Goal: Use online tool/utility: Utilize a website feature to perform a specific function

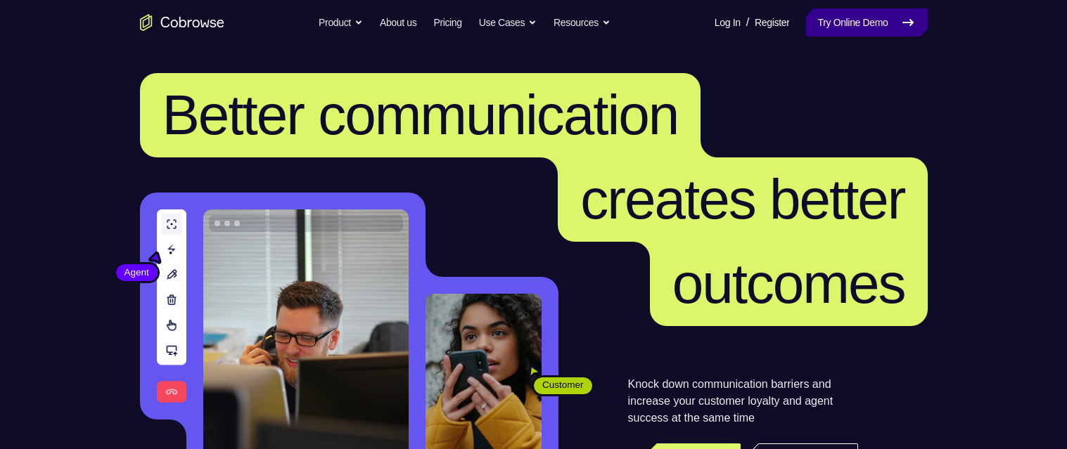
click at [855, 34] on link "Try Online Demo" at bounding box center [866, 22] width 121 height 28
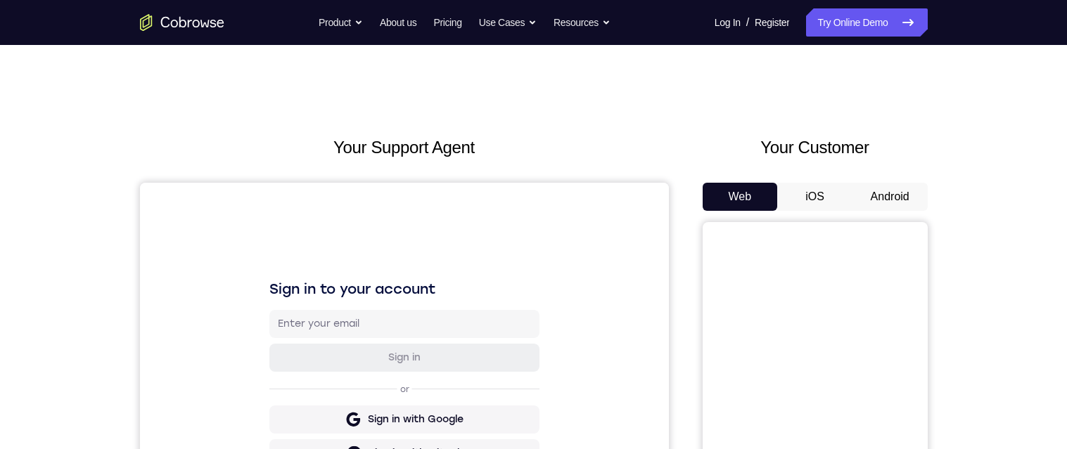
click at [897, 203] on button "Android" at bounding box center [889, 197] width 75 height 28
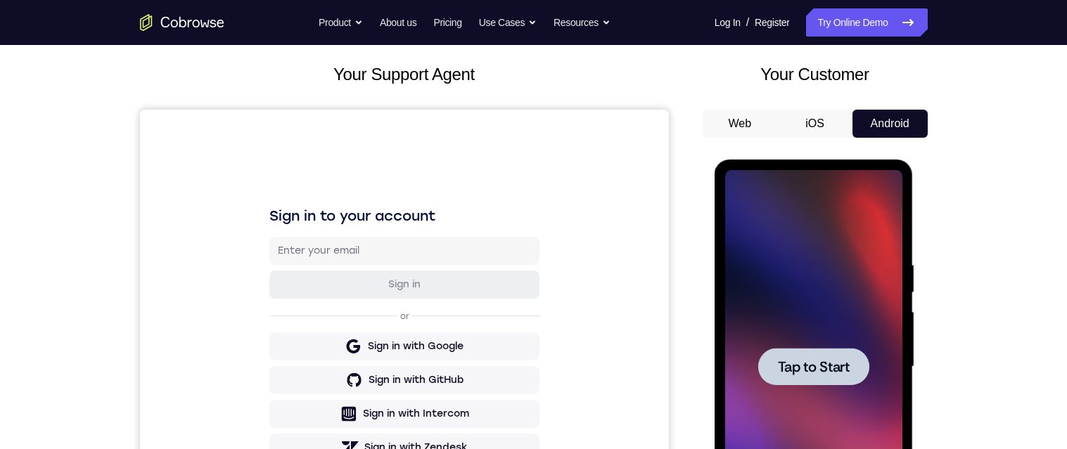
click at [835, 366] on span "Tap to Start" at bounding box center [814, 367] width 72 height 14
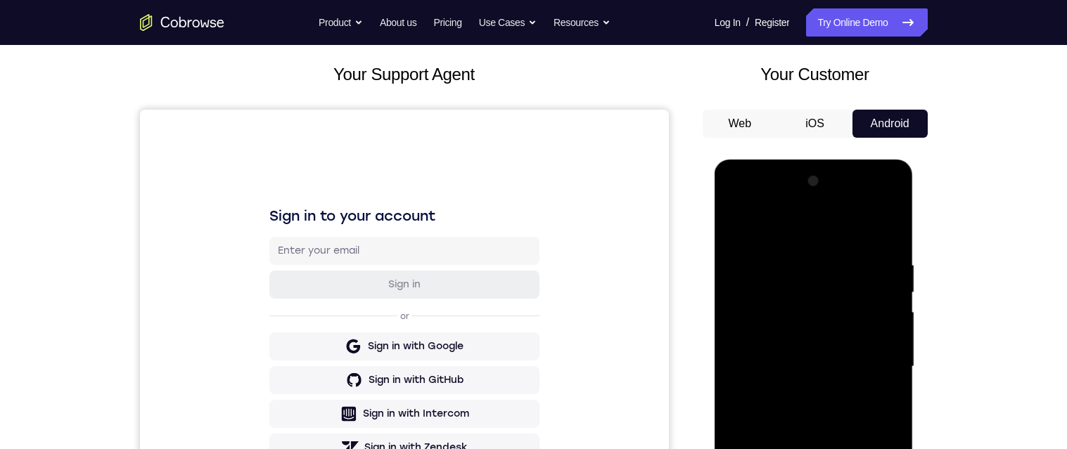
click at [811, 555] on div at bounding box center [813, 367] width 177 height 394
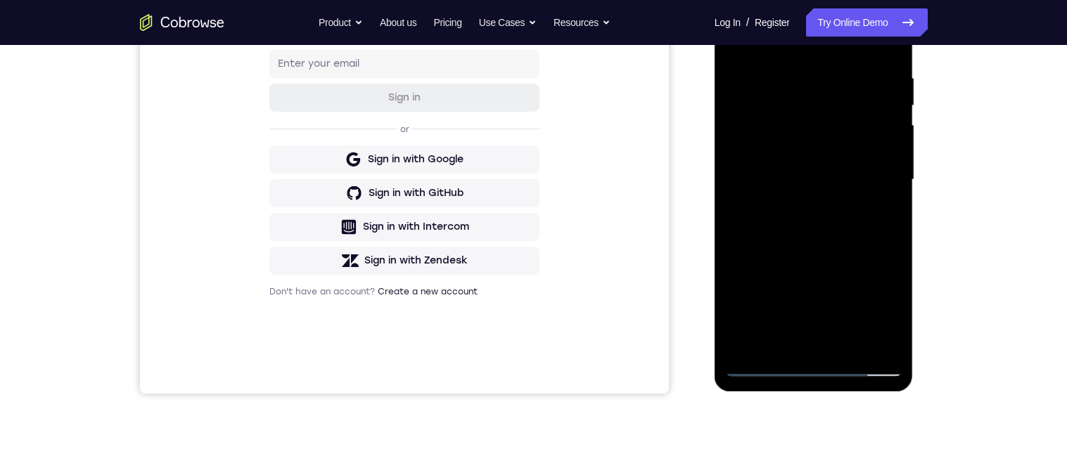
click at [878, 302] on div at bounding box center [813, 180] width 177 height 394
click at [817, 34] on div at bounding box center [813, 180] width 177 height 394
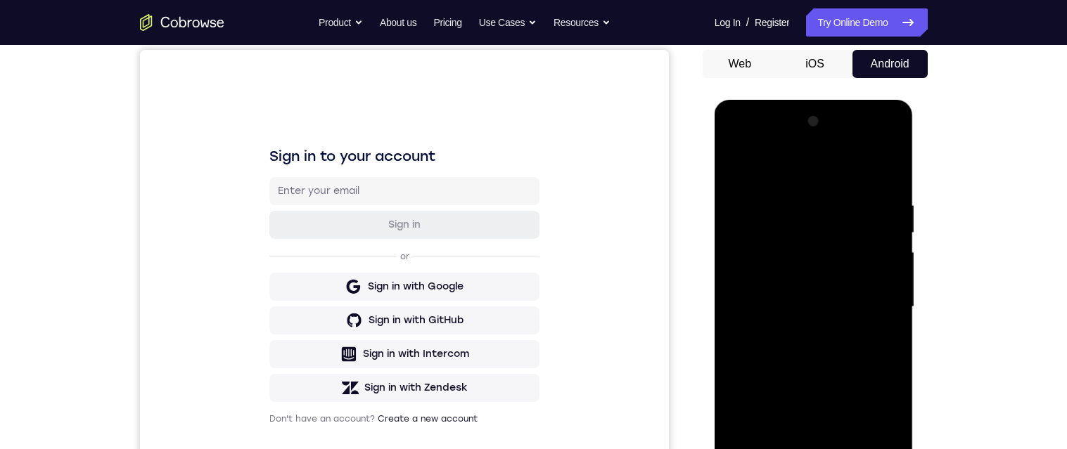
click at [878, 300] on div at bounding box center [813, 307] width 177 height 394
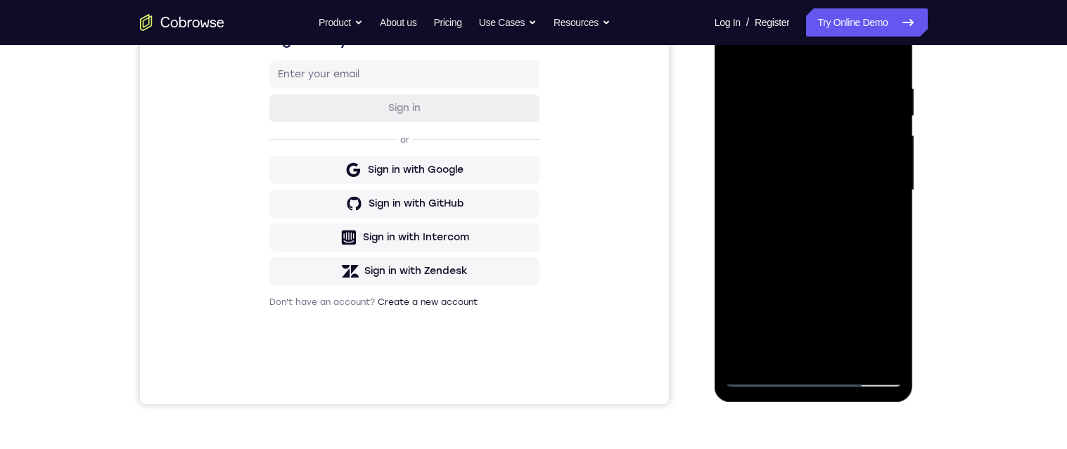
click at [800, 217] on div at bounding box center [813, 191] width 177 height 394
click at [814, 177] on div at bounding box center [813, 191] width 177 height 394
click at [824, 165] on div at bounding box center [813, 191] width 177 height 394
click at [847, 197] on div at bounding box center [813, 191] width 177 height 394
click at [847, 243] on div at bounding box center [813, 191] width 177 height 394
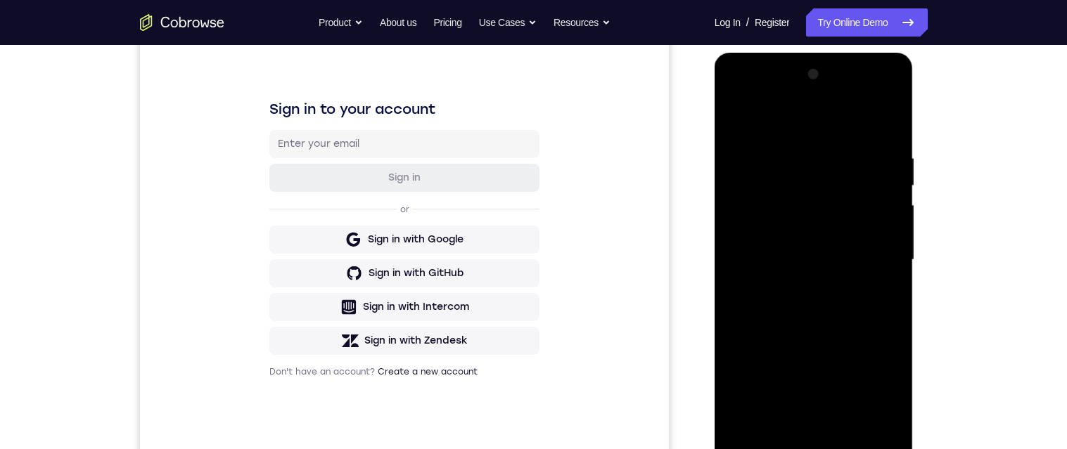
scroll to position [174, 0]
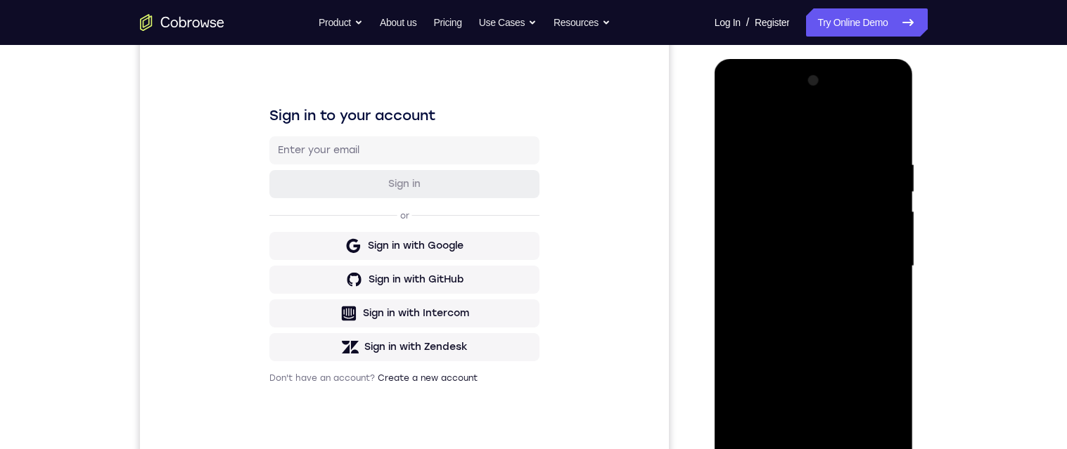
click at [886, 333] on div at bounding box center [813, 267] width 177 height 394
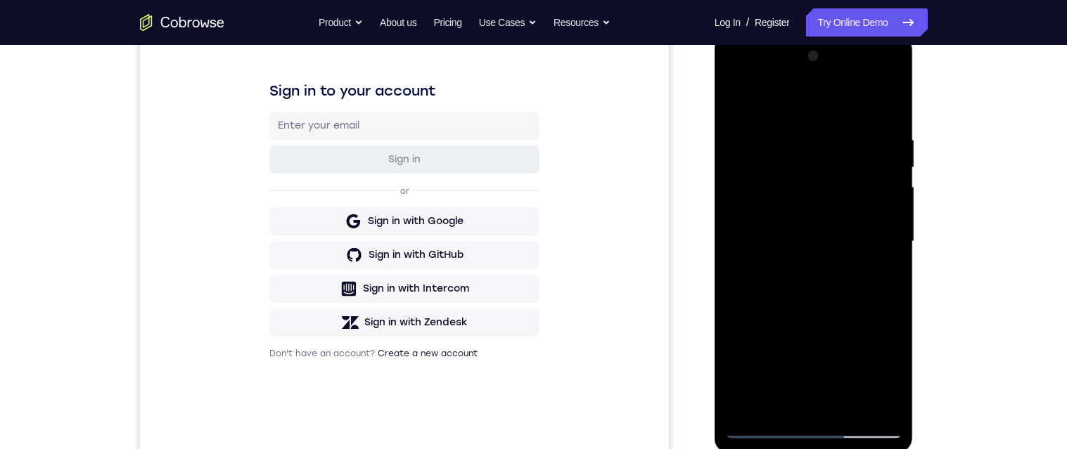
click at [838, 132] on div at bounding box center [813, 242] width 177 height 394
click at [889, 208] on div at bounding box center [813, 242] width 177 height 394
click at [892, 209] on div at bounding box center [813, 242] width 177 height 394
click at [892, 206] on div at bounding box center [813, 242] width 177 height 394
click at [888, 214] on div at bounding box center [813, 242] width 177 height 394
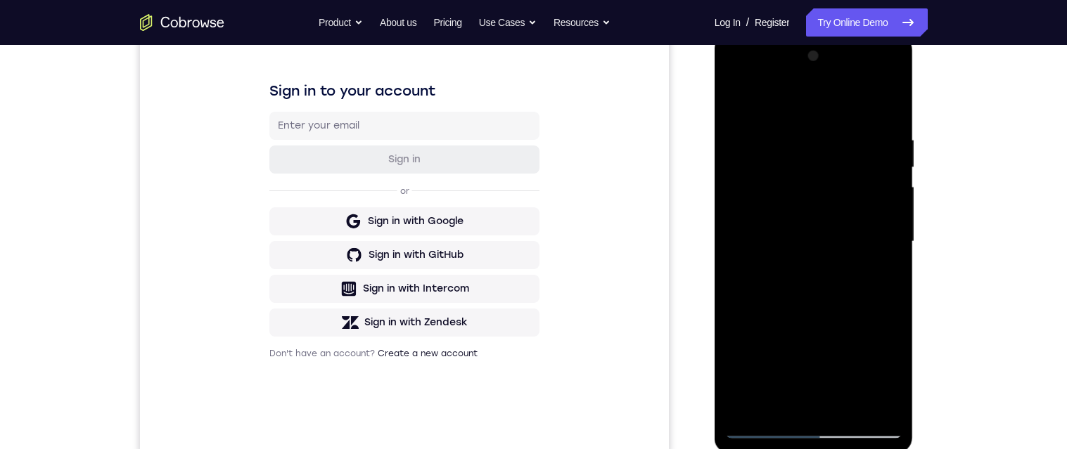
click at [900, 194] on div at bounding box center [813, 242] width 177 height 394
click at [890, 198] on div at bounding box center [813, 242] width 177 height 394
click at [894, 103] on div at bounding box center [813, 242] width 177 height 394
click at [864, 403] on div at bounding box center [813, 242] width 177 height 394
click at [853, 407] on div at bounding box center [813, 242] width 177 height 394
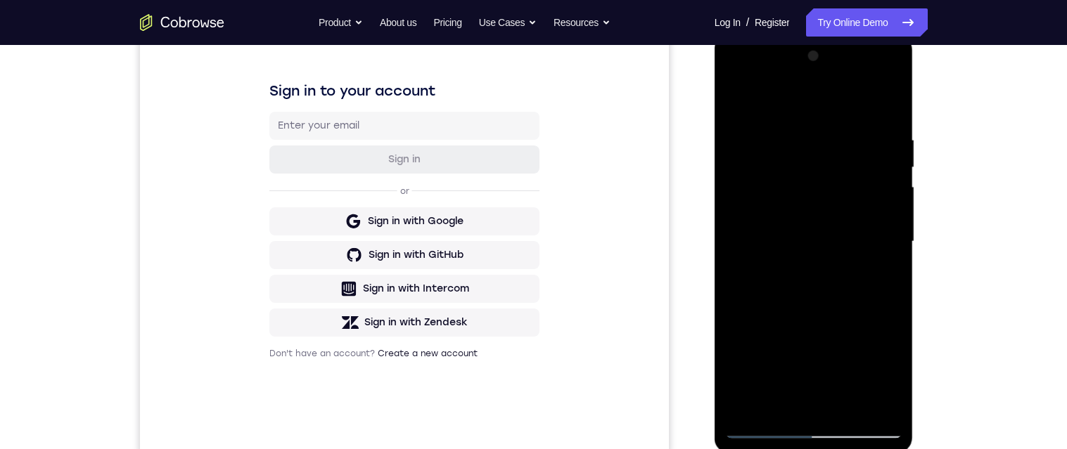
click at [857, 296] on div at bounding box center [813, 242] width 177 height 394
click at [888, 283] on div at bounding box center [813, 242] width 177 height 394
click at [883, 272] on div at bounding box center [813, 242] width 177 height 394
click at [749, 95] on div at bounding box center [813, 242] width 177 height 394
